Goal: Information Seeking & Learning: Learn about a topic

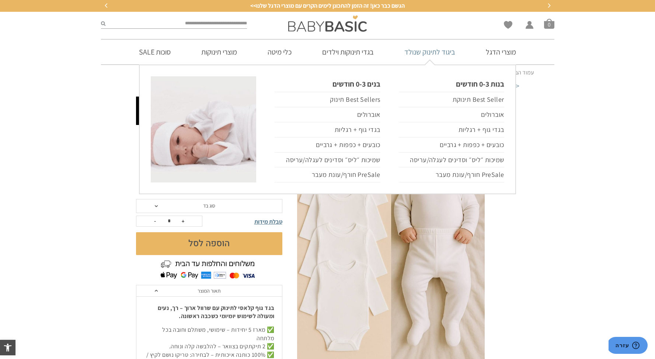
click at [441, 54] on link "ביגוד לתינוק שנולד" at bounding box center [429, 51] width 73 height 25
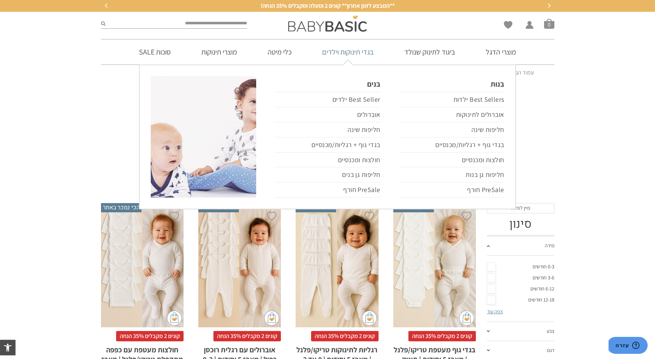
click at [363, 56] on link "בגדי תינוקות וילדים" at bounding box center [348, 51] width 74 height 25
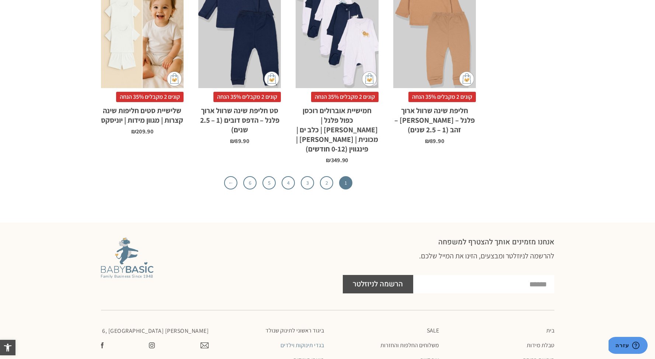
scroll to position [2576, 0]
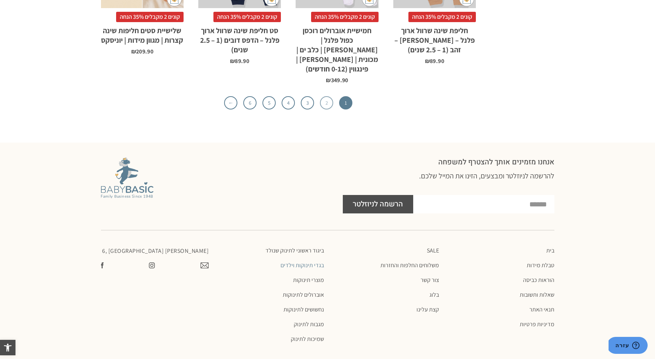
click at [324, 96] on link "2" at bounding box center [326, 102] width 13 height 13
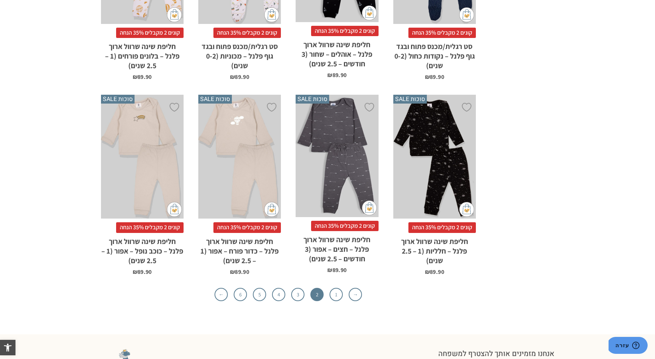
scroll to position [2284, 0]
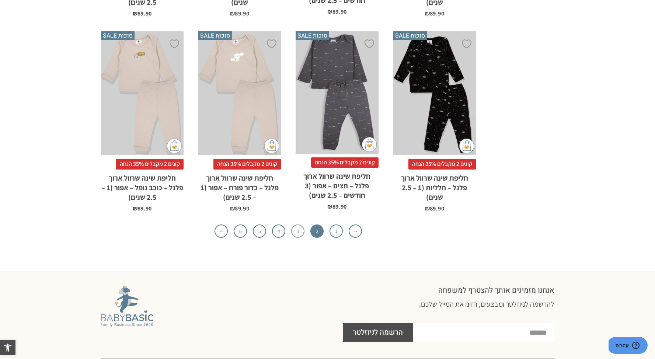
drag, startPoint x: 300, startPoint y: 192, endPoint x: 305, endPoint y: 192, distance: 5.5
click at [300, 224] on link "3" at bounding box center [297, 230] width 13 height 13
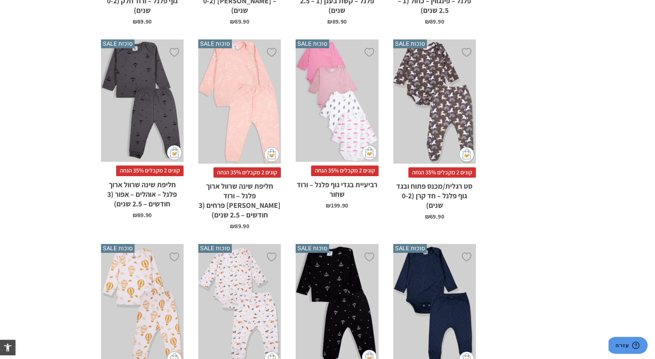
scroll to position [1674, 0]
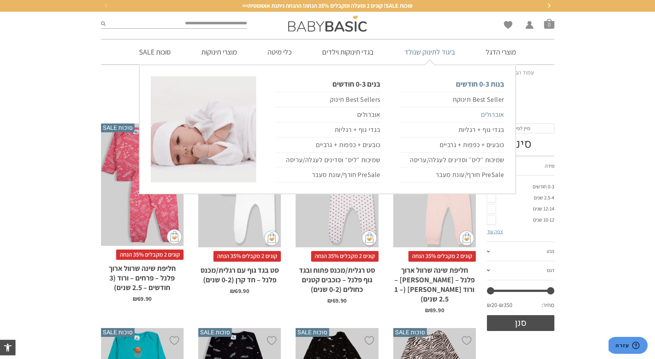
click at [497, 111] on link "אוברולים" at bounding box center [451, 114] width 105 height 15
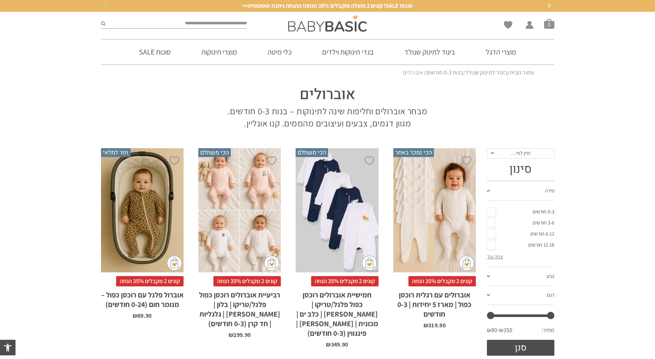
click at [490, 95] on link "Best Seller תינוקת" at bounding box center [451, 87] width 105 height 15
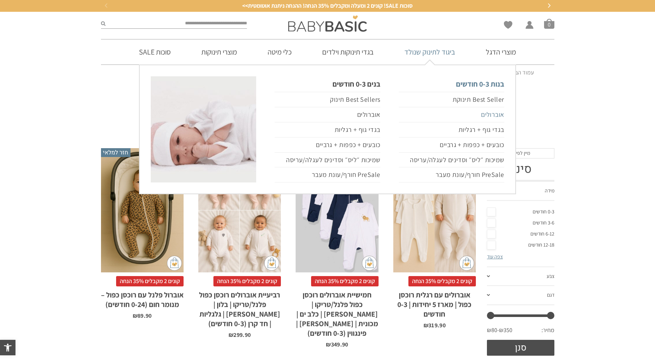
click at [492, 114] on link "אוברולים" at bounding box center [451, 114] width 105 height 15
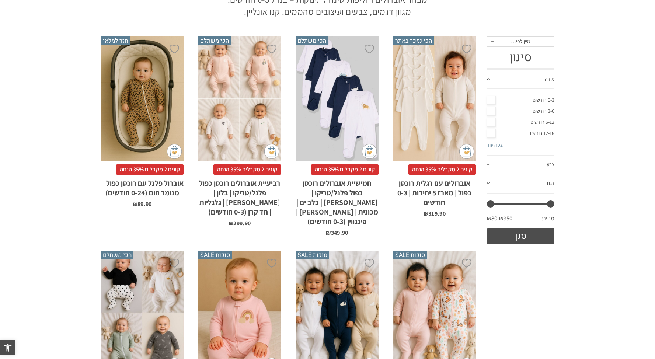
scroll to position [283, 0]
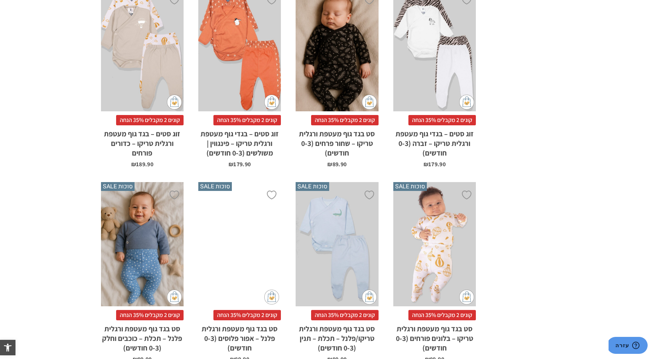
scroll to position [2213, 0]
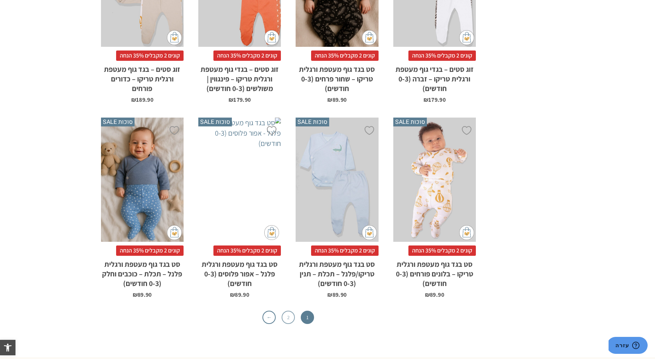
click at [292, 311] on link "2" at bounding box center [288, 317] width 13 height 13
click at [289, 311] on link "2" at bounding box center [288, 317] width 13 height 13
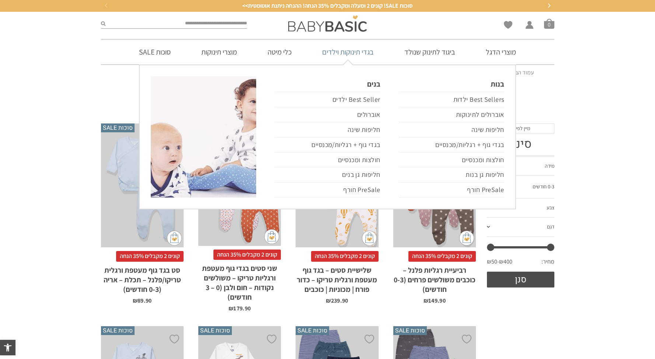
click at [345, 55] on link "בגדי תינוקות וילדים" at bounding box center [348, 51] width 74 height 25
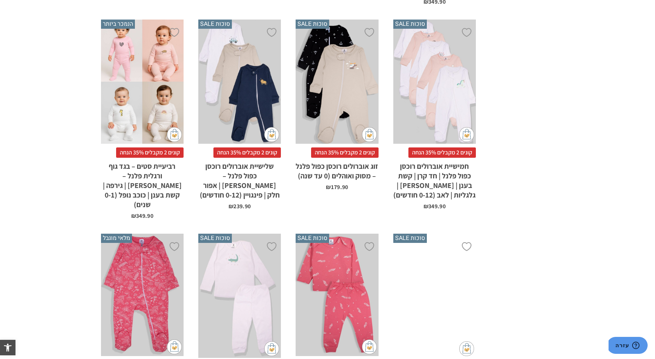
scroll to position [1598, 0]
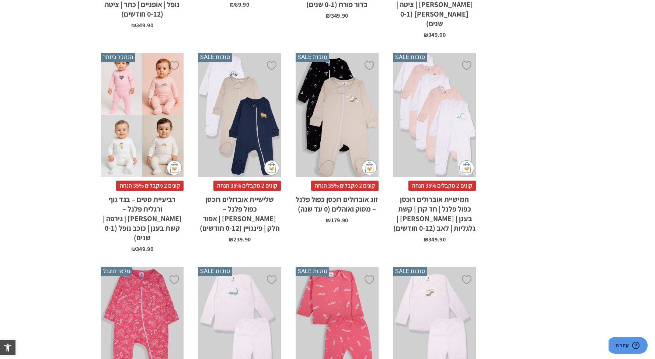
drag, startPoint x: 221, startPoint y: 71, endPoint x: 246, endPoint y: 81, distance: 26.8
click at [221, 71] on div "x בחירת מידה 0-3m 3-6m 6-12m" at bounding box center [239, 115] width 83 height 124
